Goal: Communication & Community: Answer question/provide support

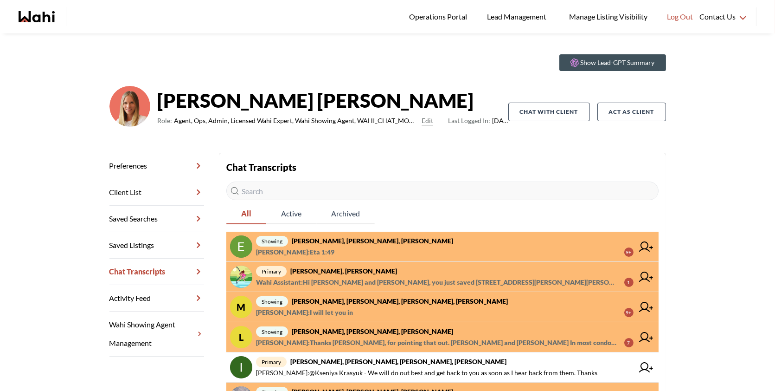
scroll to position [20, 0]
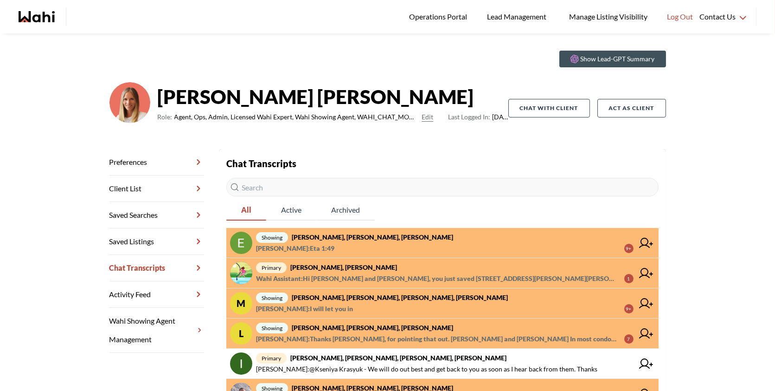
click at [352, 331] on span "showing Luisa Diaz, Rey Abella, Paul, Michelle" at bounding box center [445, 327] width 378 height 11
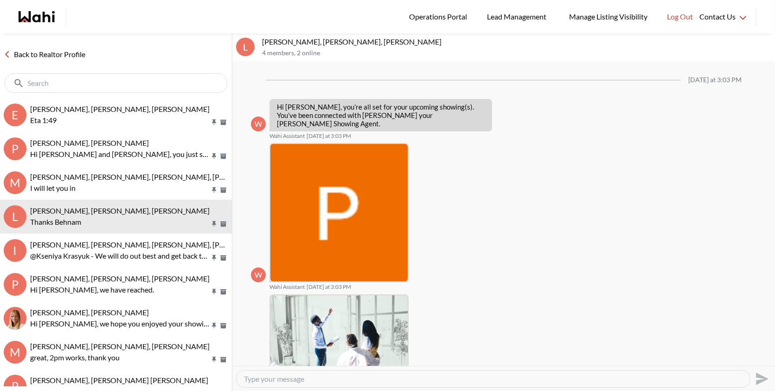
scroll to position [684, 0]
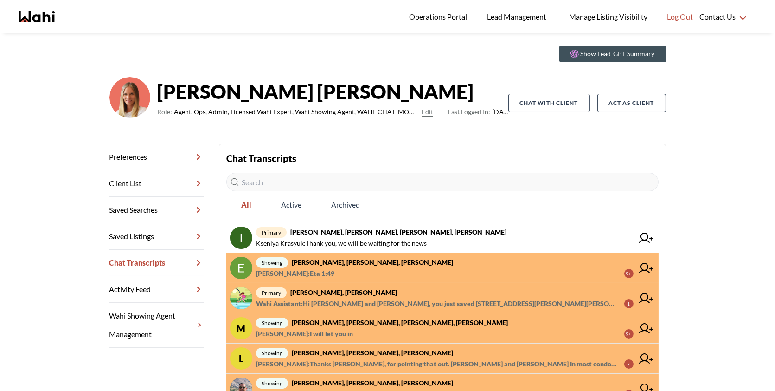
scroll to position [26, 0]
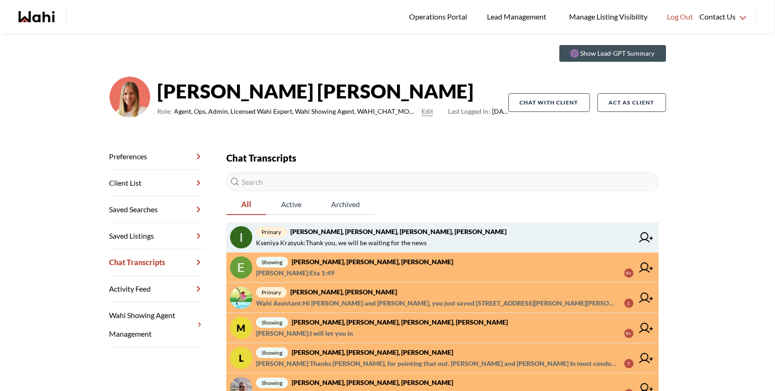
click at [442, 234] on span "primary Irina Krasyuk, Kseniya Krasyuk, Michelle, Faraz" at bounding box center [445, 231] width 378 height 11
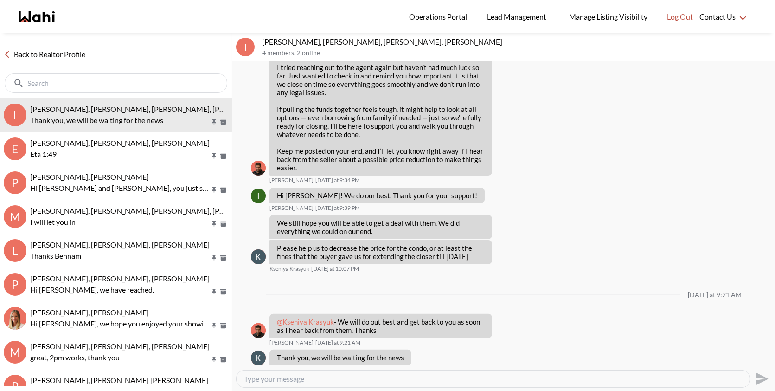
scroll to position [646, 0]
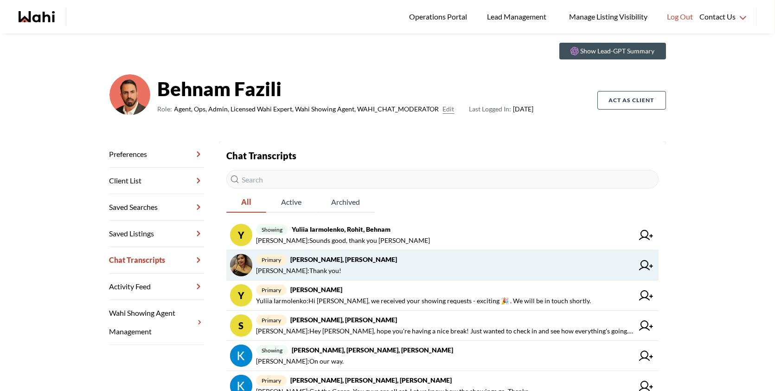
scroll to position [30, 0]
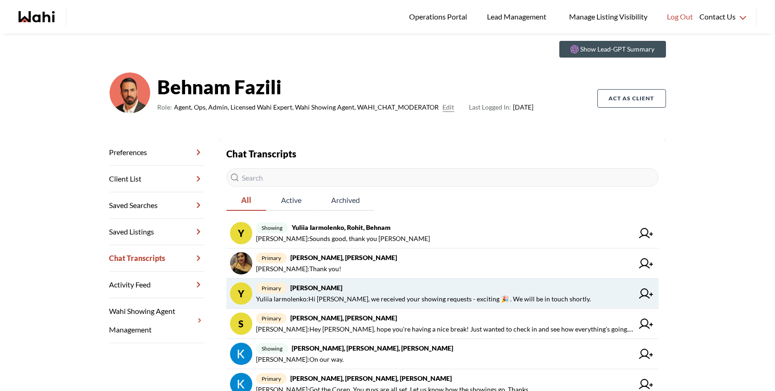
click at [386, 307] on link "Y primary Yuliia Iarmolenko, Behnam Yuliia Iarmolenko : Hi Yuliia, we received …" at bounding box center [442, 293] width 432 height 30
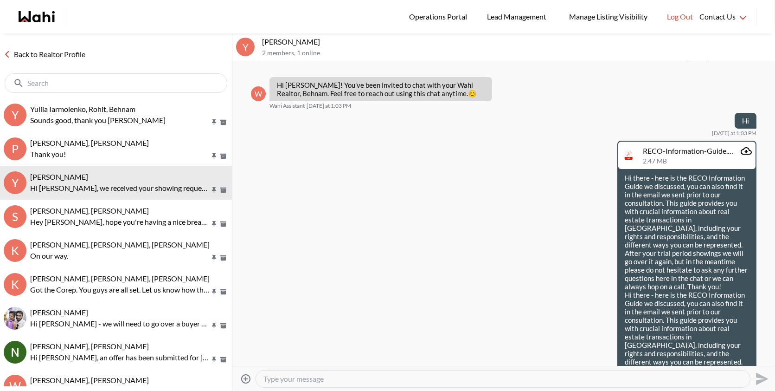
scroll to position [414, 0]
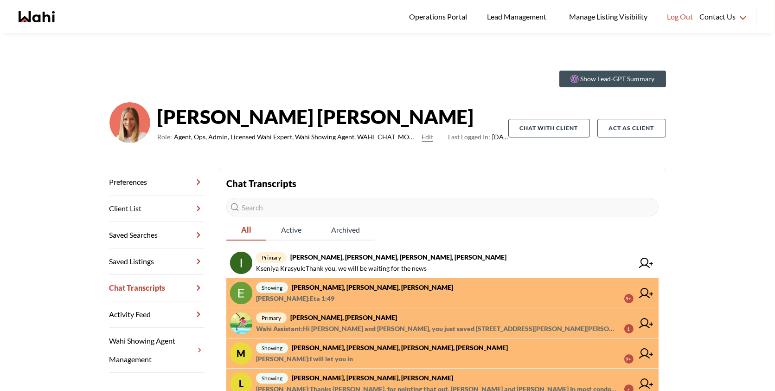
scroll to position [22, 0]
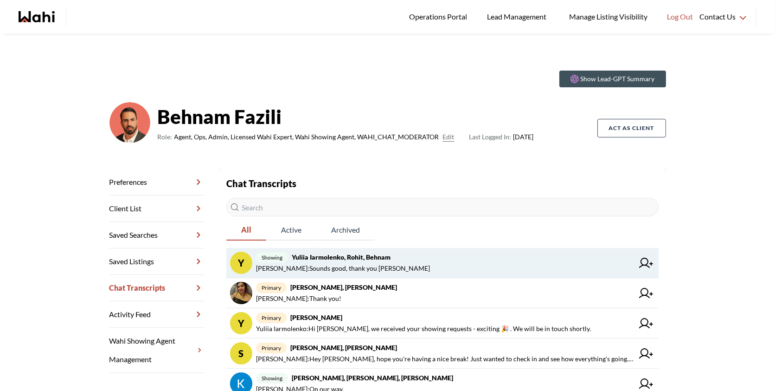
click at [444, 271] on span "Rohit Duggal : Sounds good, thank you Rohit" at bounding box center [445, 268] width 378 height 11
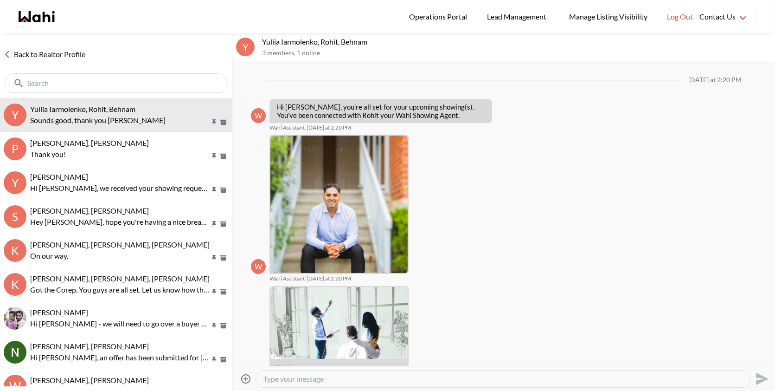
scroll to position [280, 0]
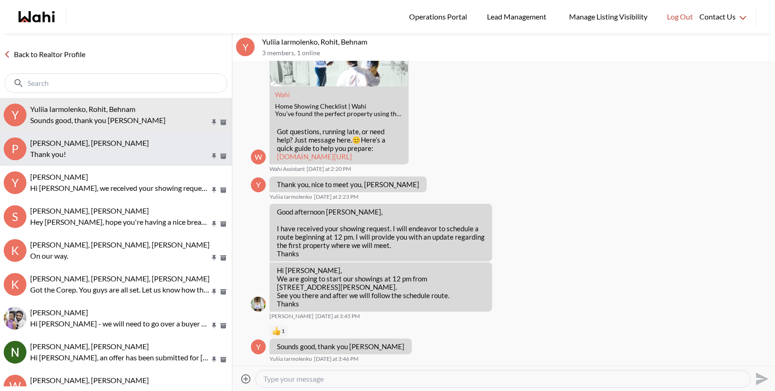
click at [128, 153] on p "Thank you!" at bounding box center [120, 153] width 180 height 11
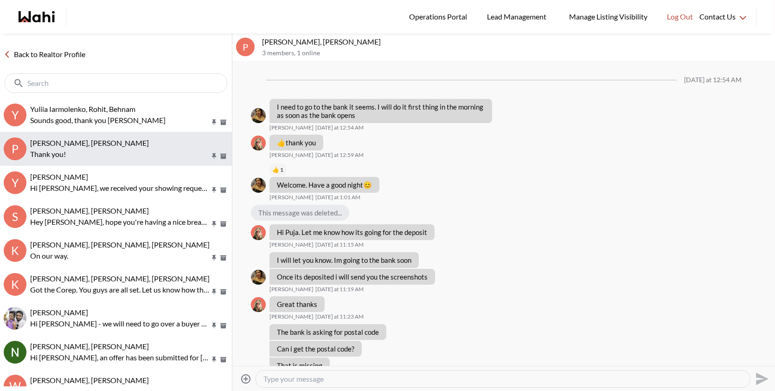
scroll to position [533, 0]
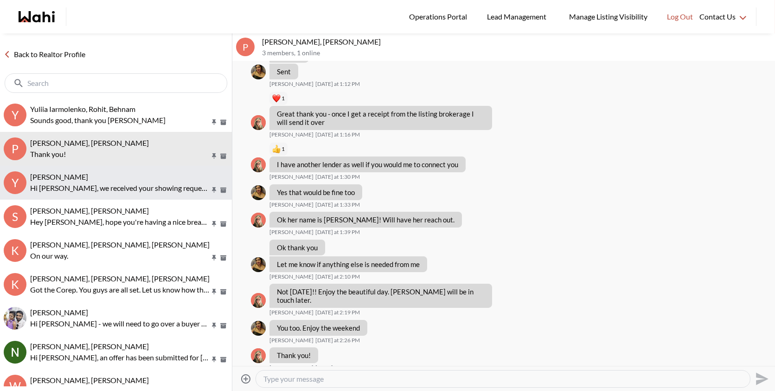
click at [128, 175] on div "Yuliia Iarmolenko, Behnam" at bounding box center [129, 176] width 198 height 9
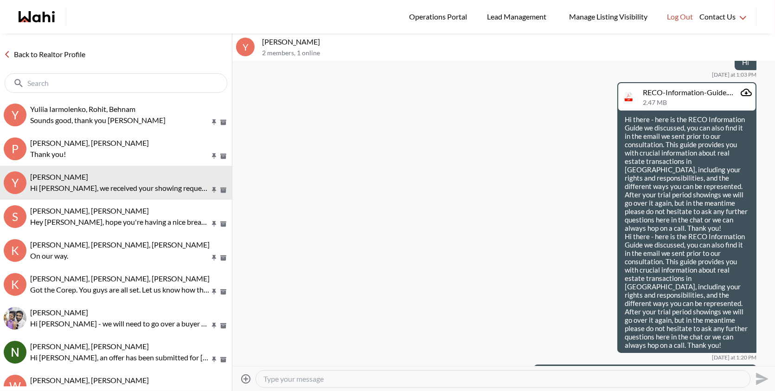
scroll to position [82, 0]
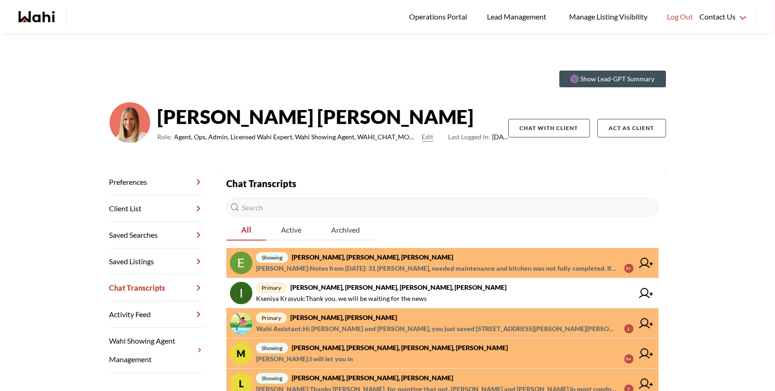
click at [419, 267] on span "Khalid Rizkana : Notes from today: 31 Blair, needed maintenance and kitchen was…" at bounding box center [436, 268] width 361 height 11
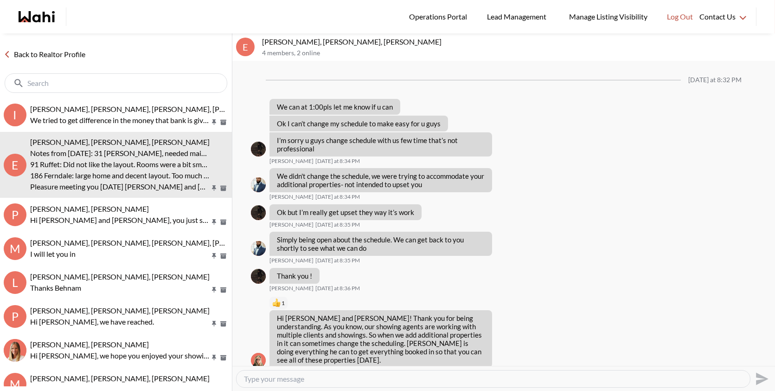
scroll to position [669, 0]
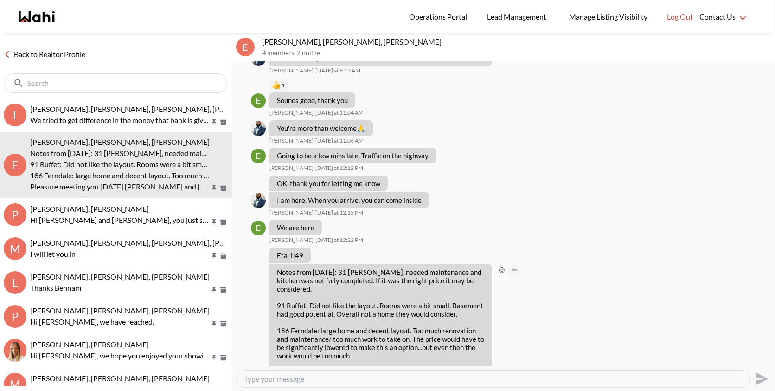
click at [510, 264] on button "Open Message Actions Menu" at bounding box center [514, 270] width 12 height 12
click at [502, 250] on div "Mark as unread Delete" at bounding box center [503, 213] width 543 height 304
click at [502, 267] on icon "Open Reaction Selector" at bounding box center [502, 270] width 6 height 6
click at [532, 240] on button "Select Reaction: Thumbs up" at bounding box center [529, 232] width 19 height 19
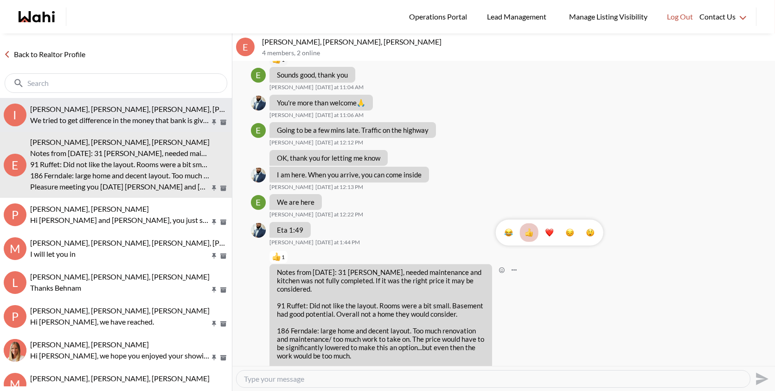
click at [156, 126] on button "I Irina Krasyuk, Kseniya Krasyuk, Michelle, Faraz We tried to get difference in…" at bounding box center [116, 115] width 232 height 34
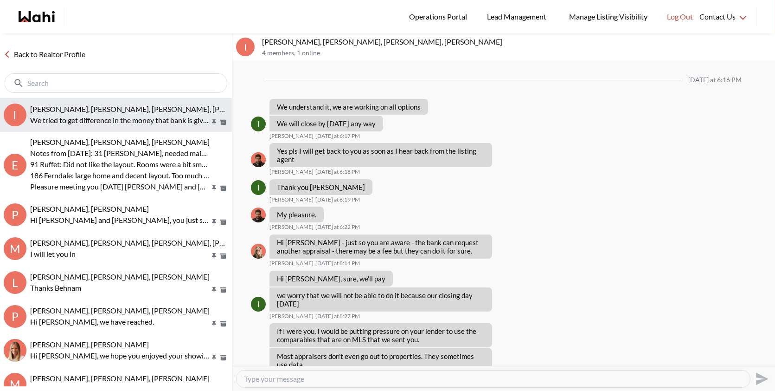
scroll to position [602, 0]
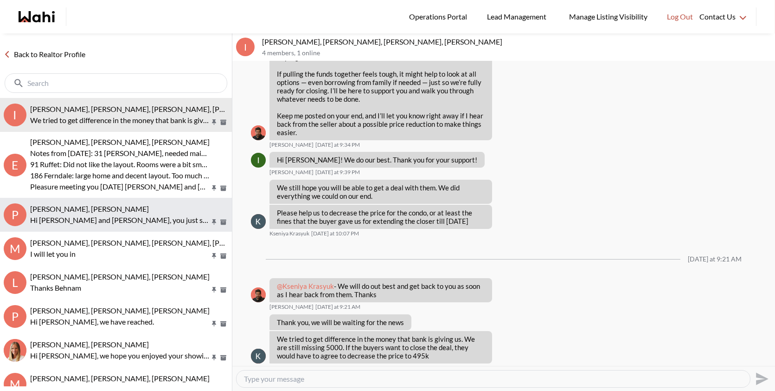
click at [124, 212] on span "Pallawi Kalyan, Nitin Kumar, Michelle" at bounding box center [89, 208] width 119 height 9
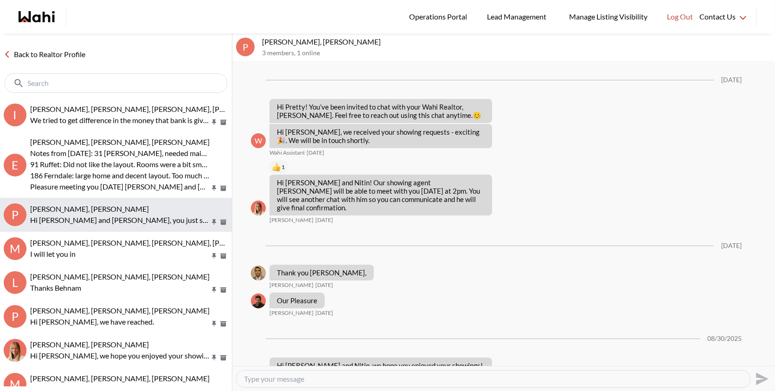
scroll to position [578, 0]
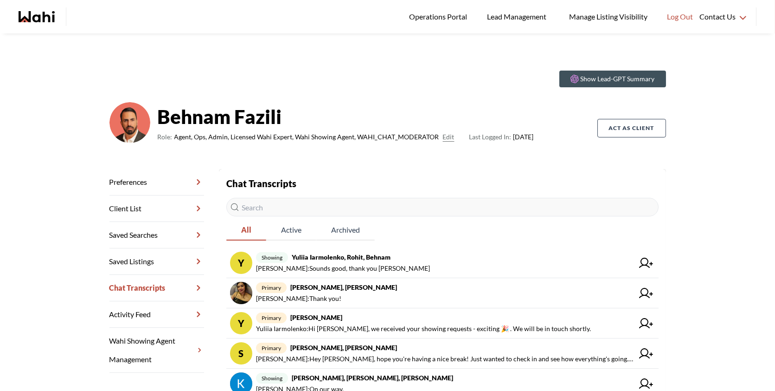
click at [299, 208] on input "text" at bounding box center [442, 207] width 432 height 19
type input "j"
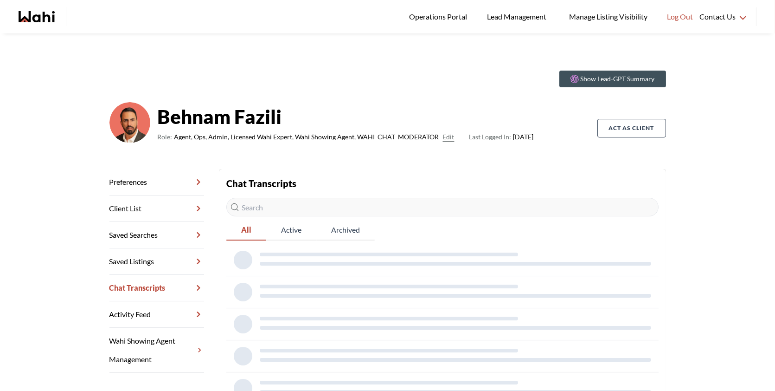
paste input "Hi, just wanted to see if you're still looking for a home?"
type input "Hi, just wanted to see if you're still looking for a home?"
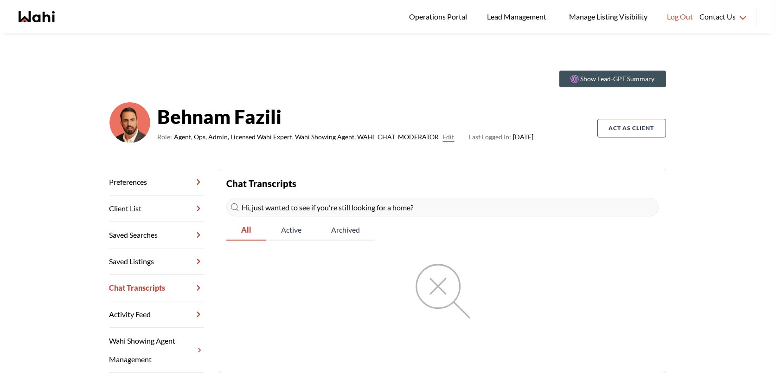
drag, startPoint x: 433, startPoint y: 205, endPoint x: 174, endPoint y: 189, distance: 259.7
click at [174, 190] on div "Preferences Client List Saved Searches Saved Listings Chat Transcripts Activity…" at bounding box center [387, 271] width 557 height 204
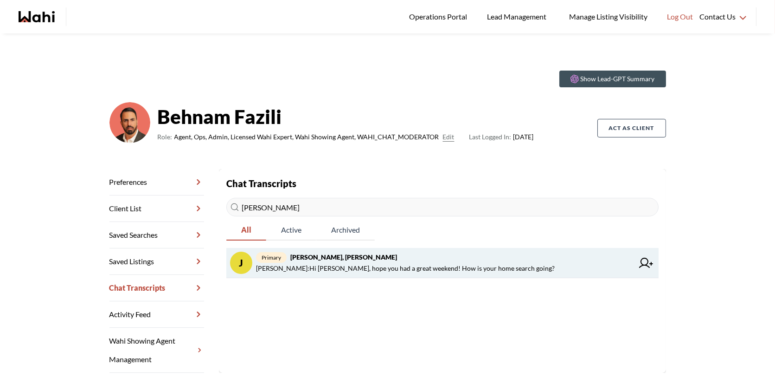
type input "jake"
click at [323, 262] on span "primary Jake Camirand, Behnam" at bounding box center [445, 256] width 378 height 11
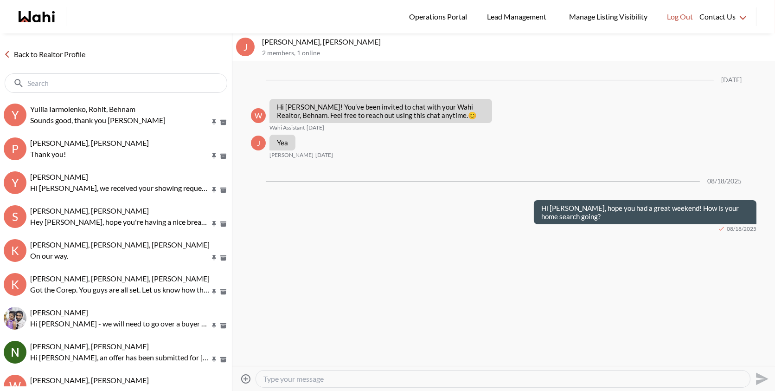
click at [323, 378] on textarea "Type your message" at bounding box center [502, 378] width 479 height 9
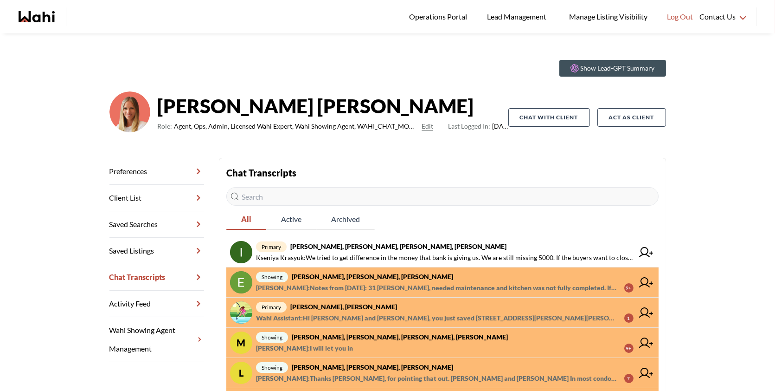
scroll to position [14, 0]
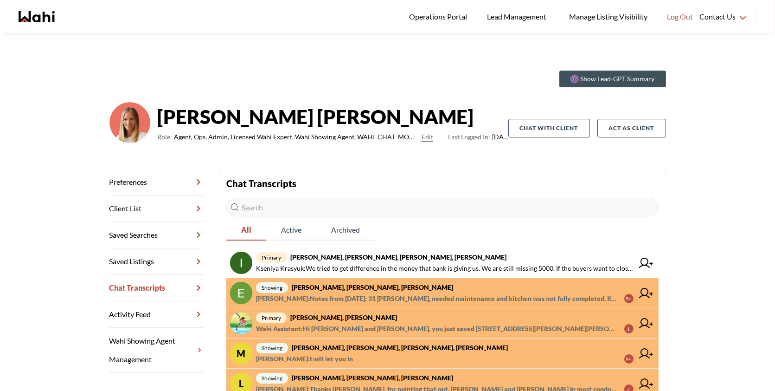
click at [472, 291] on span "showing Erik Odegaard, Margarita Haimov, Khalid, Michelle" at bounding box center [445, 287] width 378 height 11
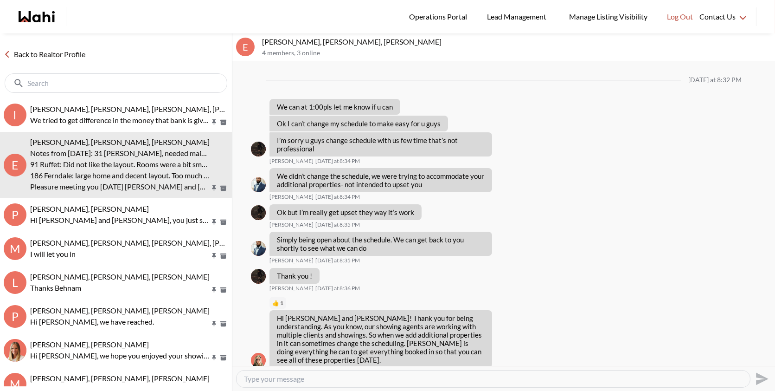
scroll to position [695, 0]
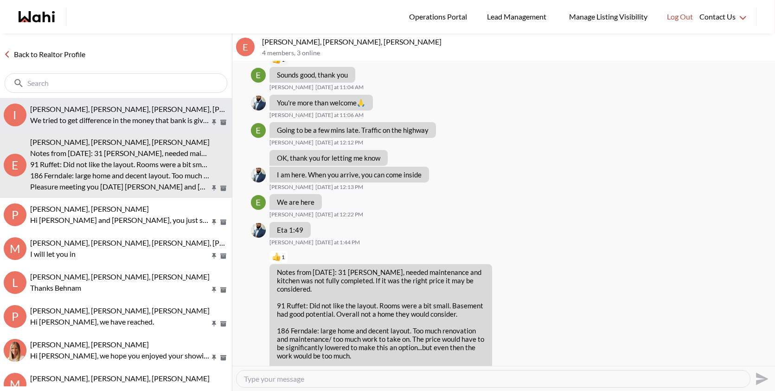
click at [161, 115] on p "We tried to get difference in the money that bank is giving us. We are still mi…" at bounding box center [120, 120] width 180 height 11
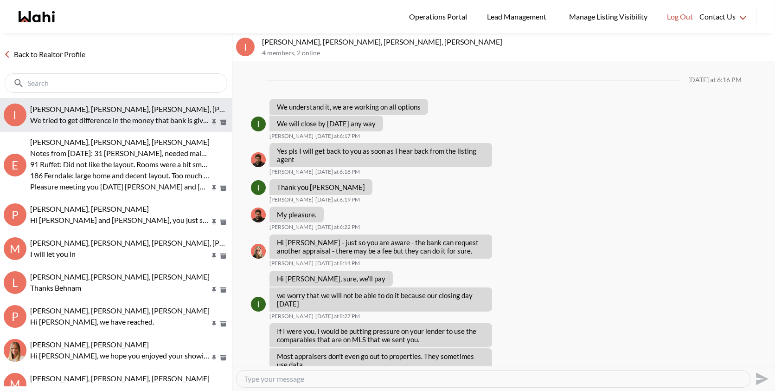
scroll to position [602, 0]
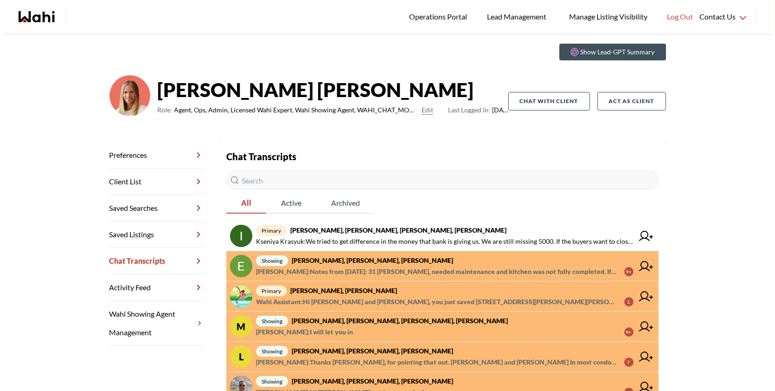
scroll to position [29, 0]
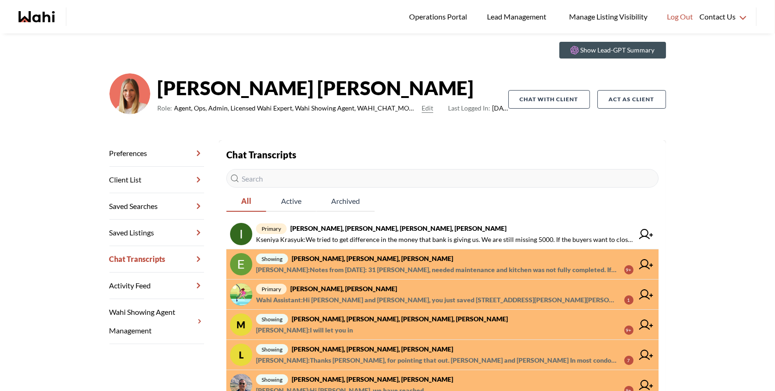
click at [439, 269] on span "[PERSON_NAME] : Notes from [DATE]: 31 [PERSON_NAME], needed maintenance and kit…" at bounding box center [436, 269] width 361 height 11
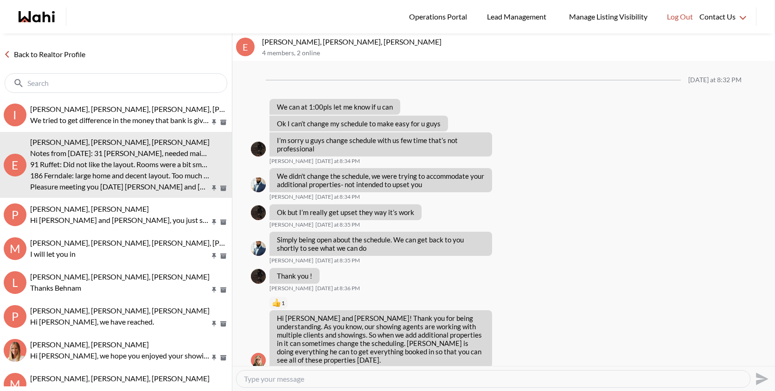
scroll to position [695, 0]
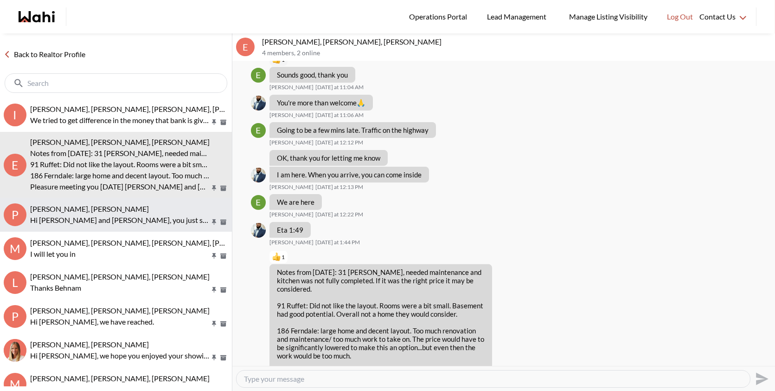
click at [103, 216] on p "Hi Pallawi and Nitin, you just saved 225 Stewart St, Whitby. Would you like to …" at bounding box center [120, 219] width 180 height 11
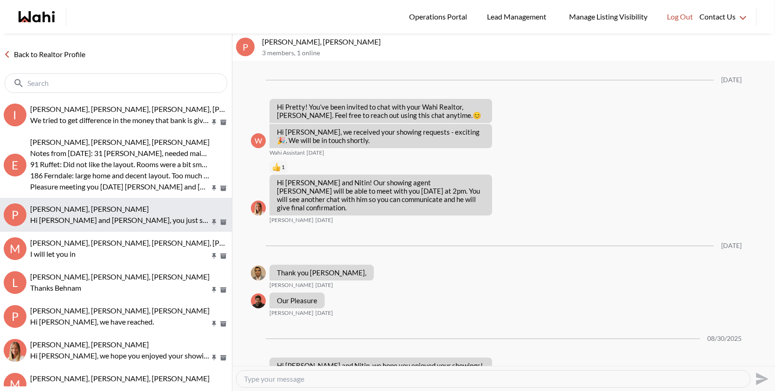
scroll to position [578, 0]
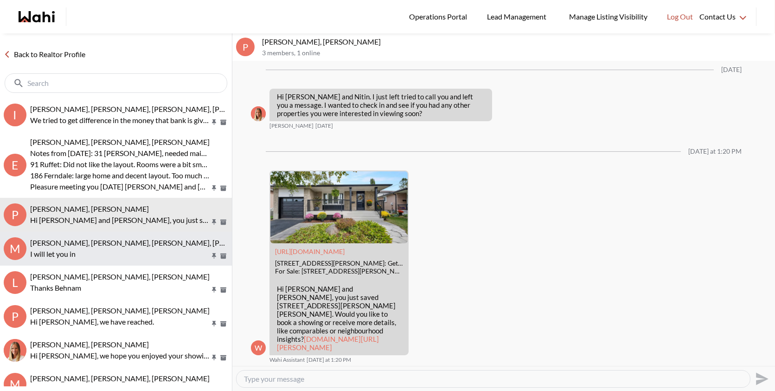
click at [106, 254] on p "I will let you in" at bounding box center [120, 253] width 180 height 11
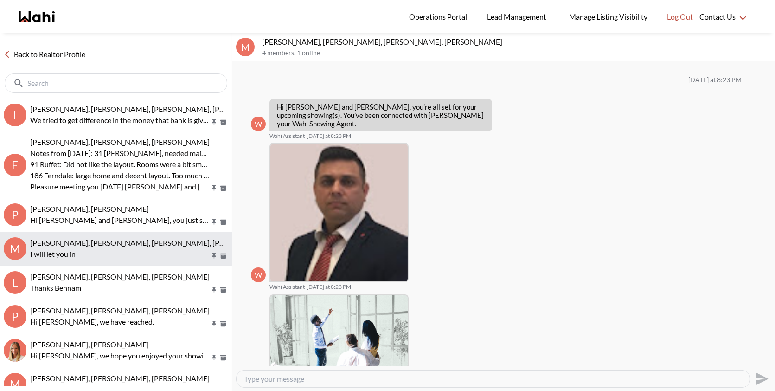
scroll to position [477, 0]
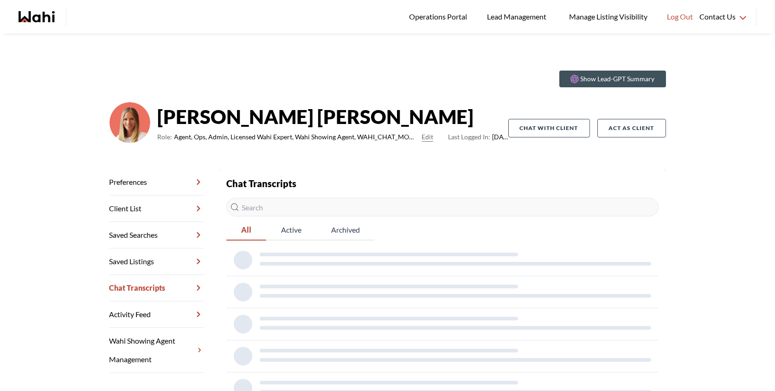
click at [497, 103] on strong "Michelle Ryckman" at bounding box center [333, 117] width 351 height 28
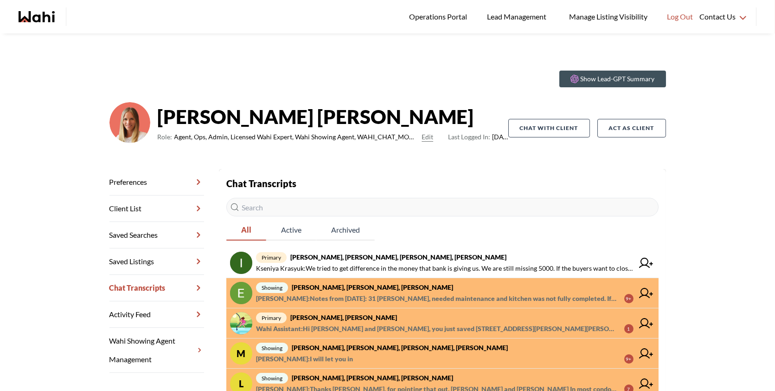
drag, startPoint x: 755, startPoint y: 81, endPoint x: 764, endPoint y: 68, distance: 16.3
click at [764, 68] on div "Show Lead-GPT Summary Michelle Ryckman Role: Agent, Ops, Admin, Licensed Wahi E…" at bounding box center [387, 332] width 775 height 599
